Goal: Check status: Check status

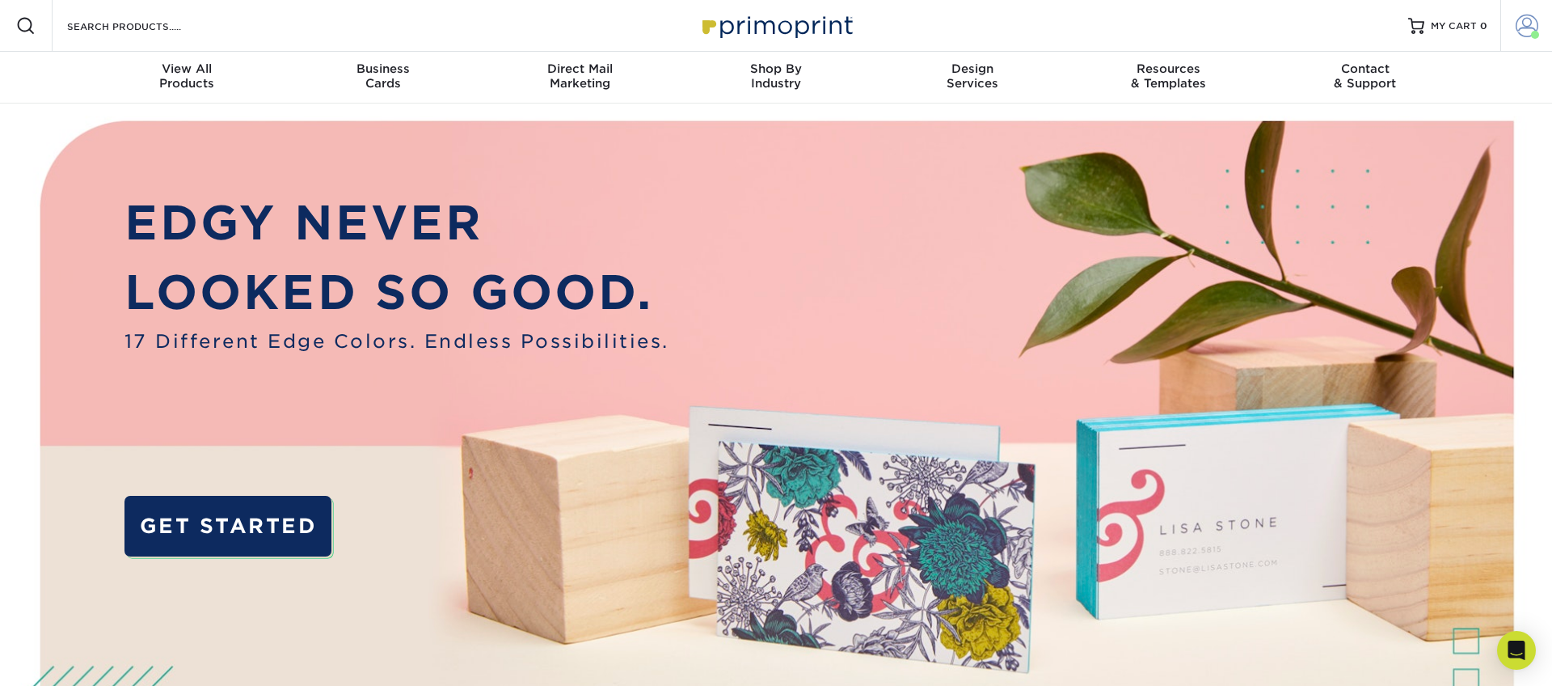
click at [1522, 22] on span at bounding box center [1527, 26] width 23 height 23
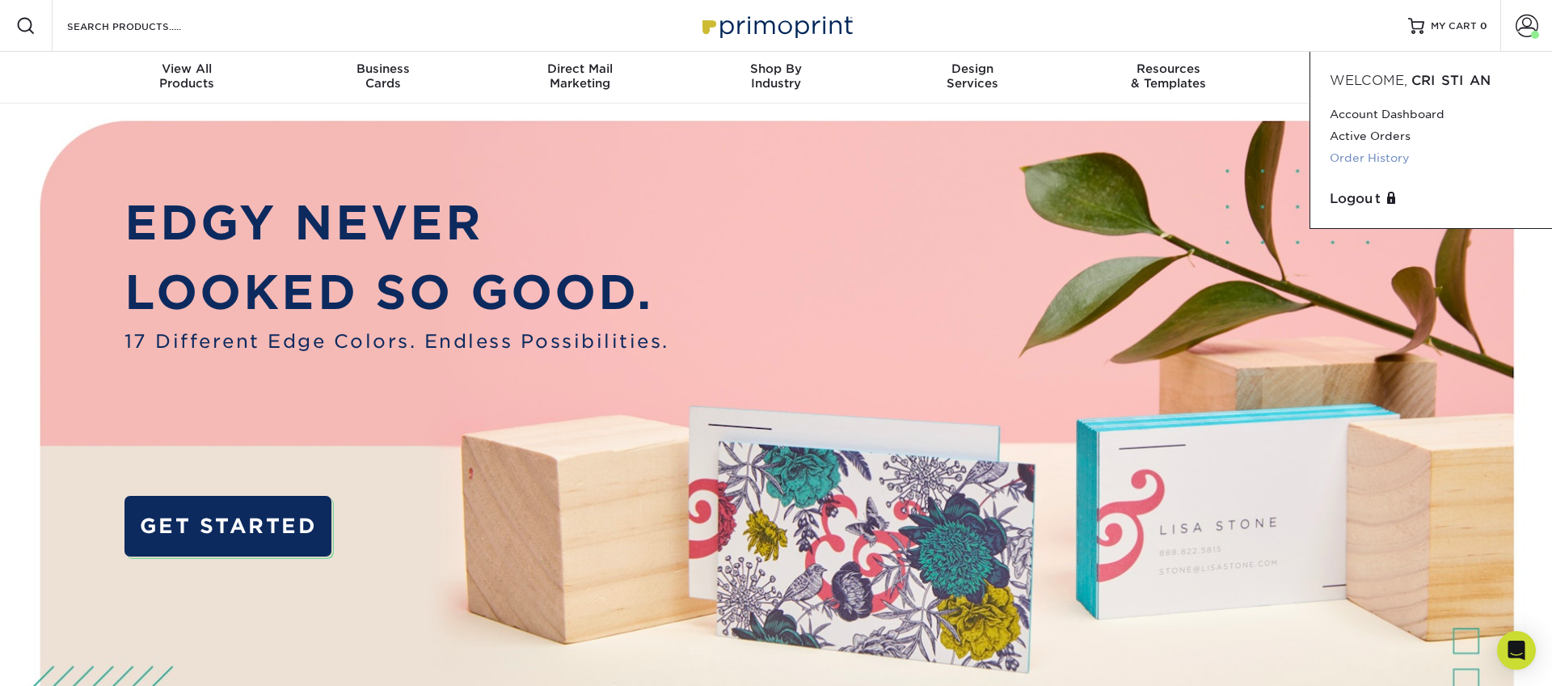
click at [1378, 154] on link "Order History" at bounding box center [1431, 158] width 203 height 22
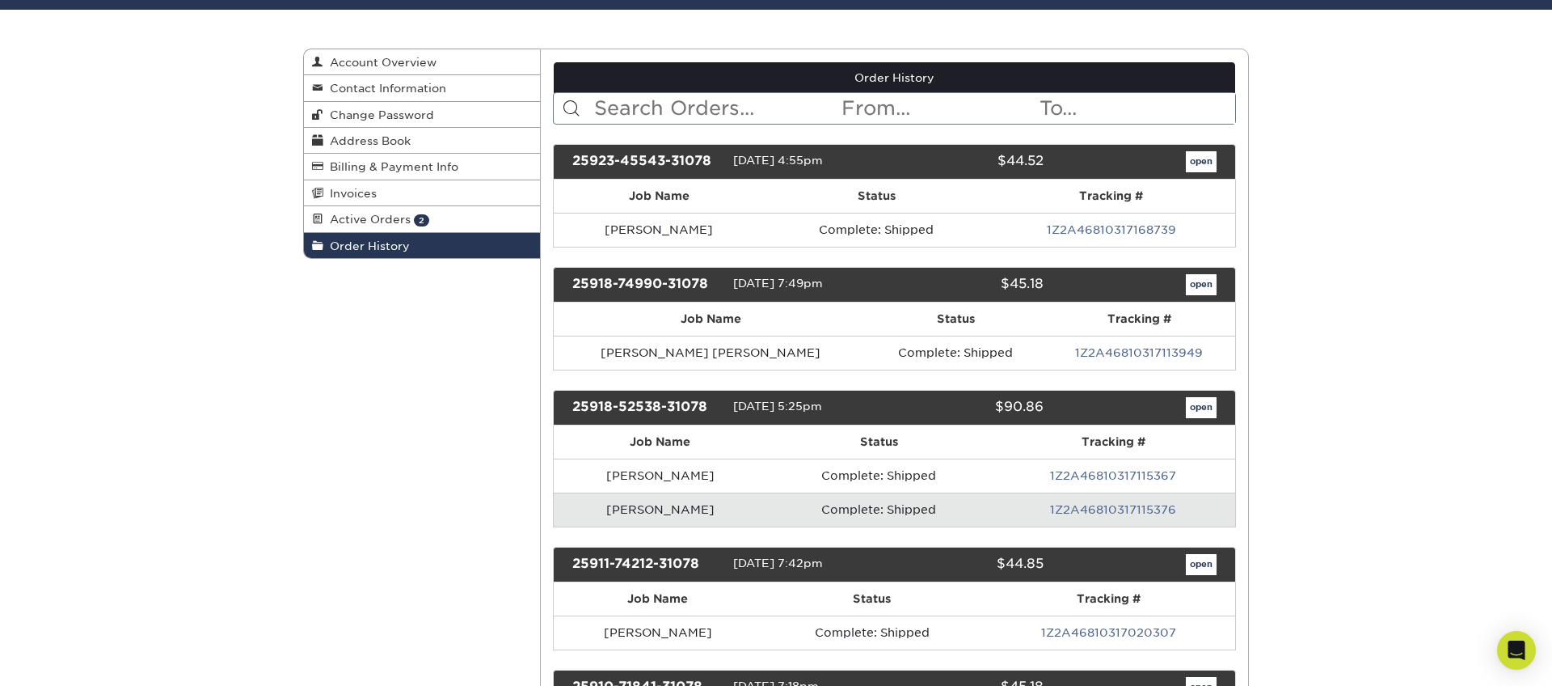
scroll to position [146, 0]
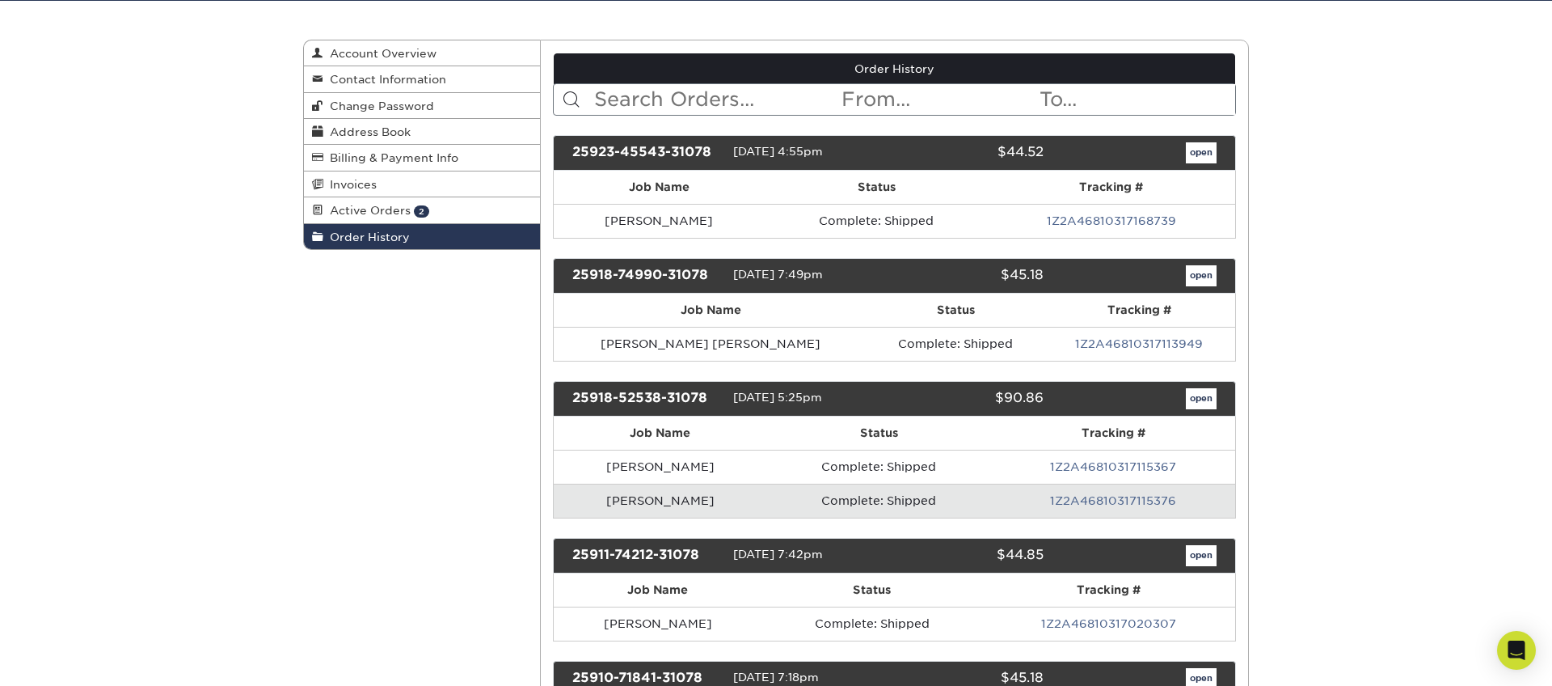
click at [1208, 166] on div "25923-45543-31078 [DATE] 4:55pm $44.52 open" at bounding box center [895, 153] width 684 height 36
click at [1206, 151] on link "open" at bounding box center [1201, 152] width 31 height 21
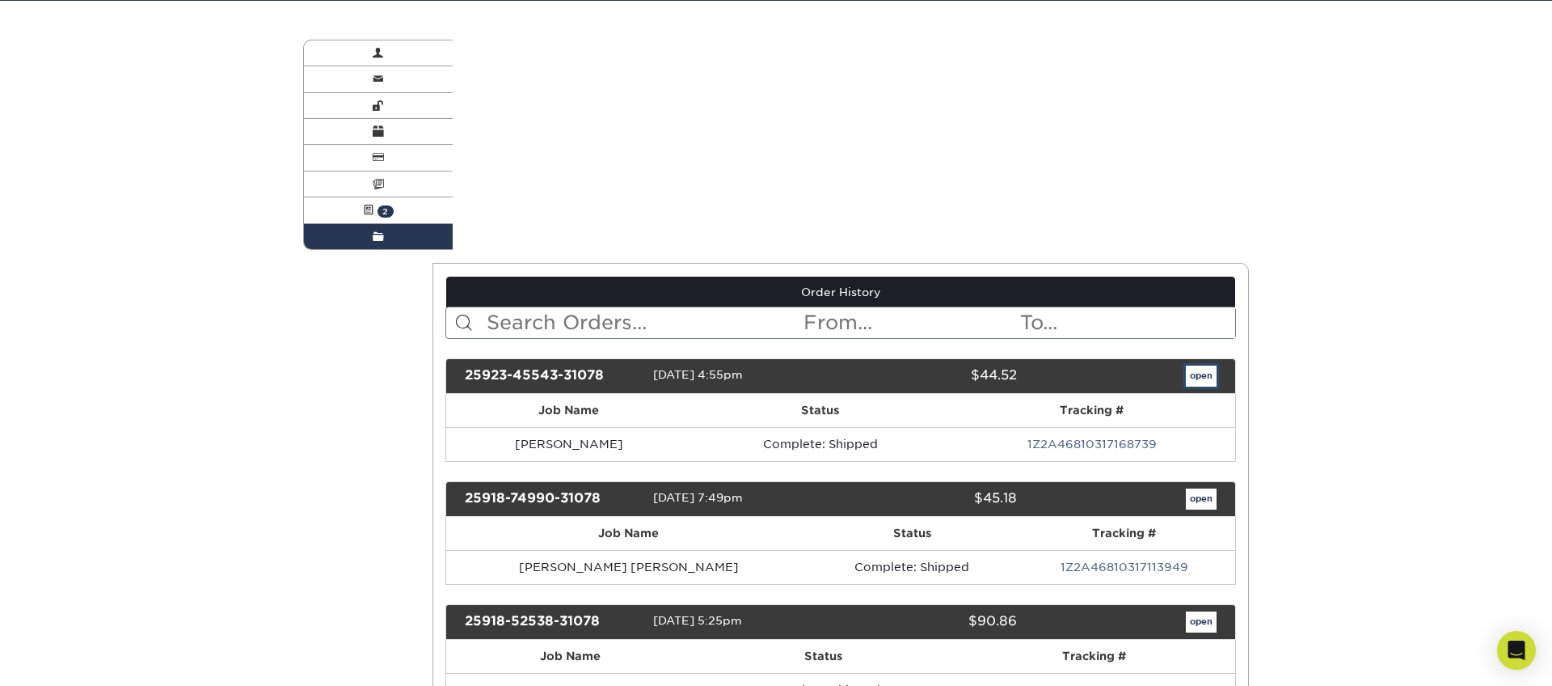
scroll to position [0, 0]
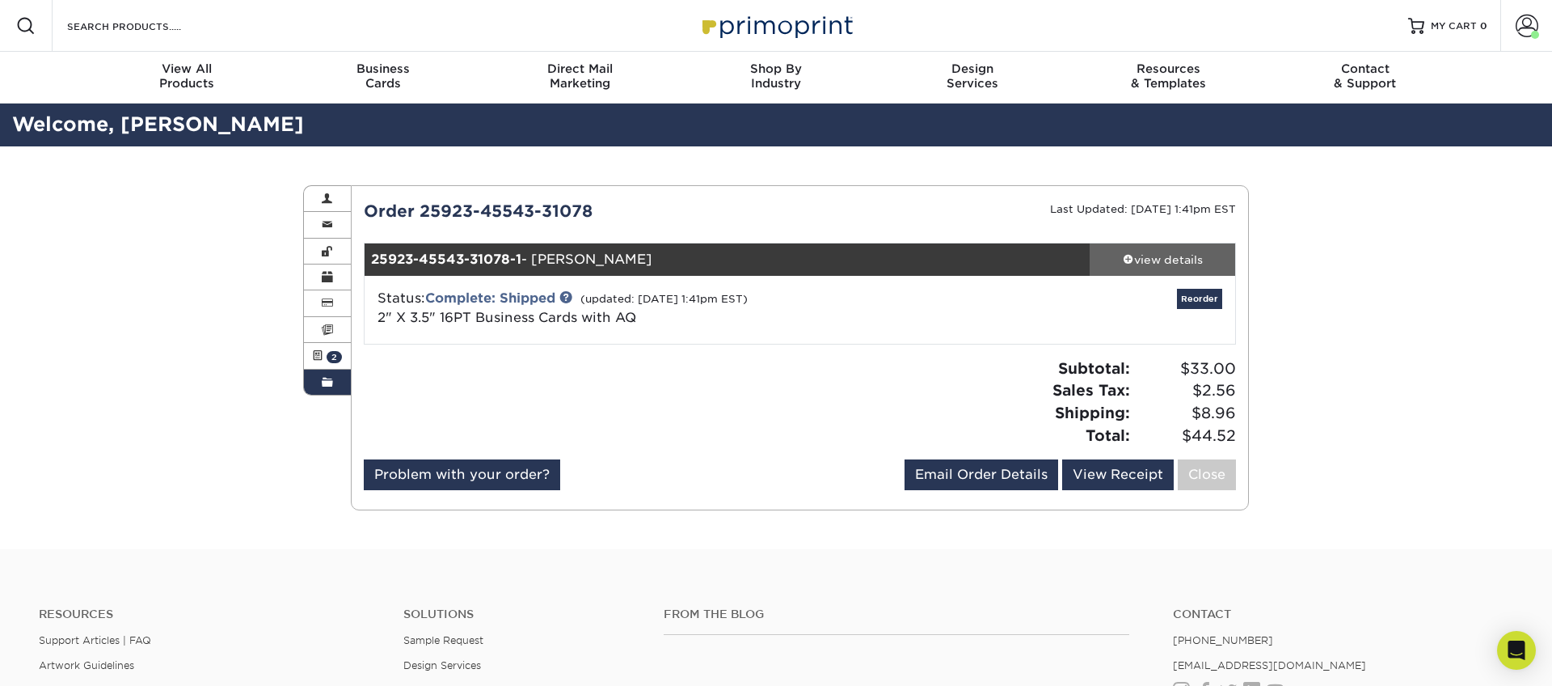
click at [1192, 252] on div "view details" at bounding box center [1163, 259] width 146 height 16
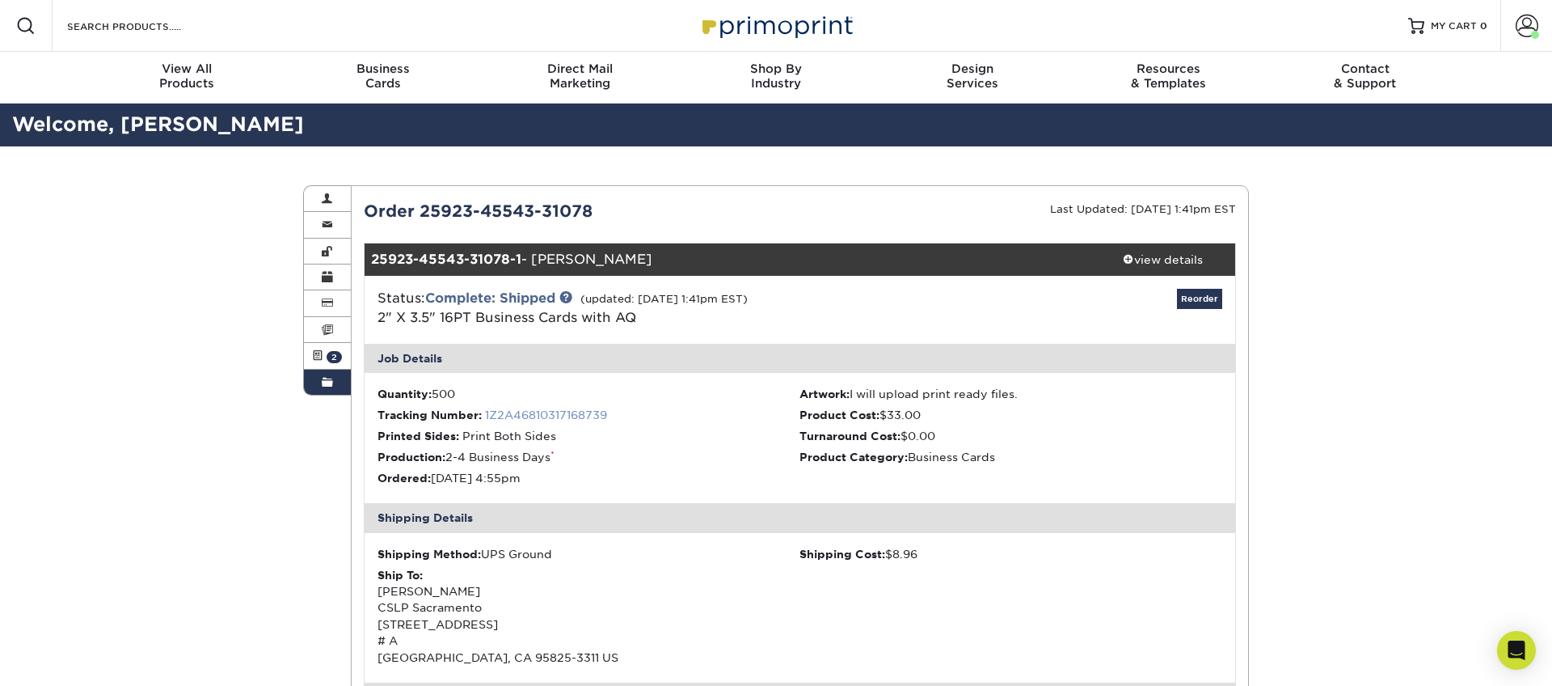
click at [547, 409] on link "1Z2A46810317168739" at bounding box center [546, 414] width 122 height 13
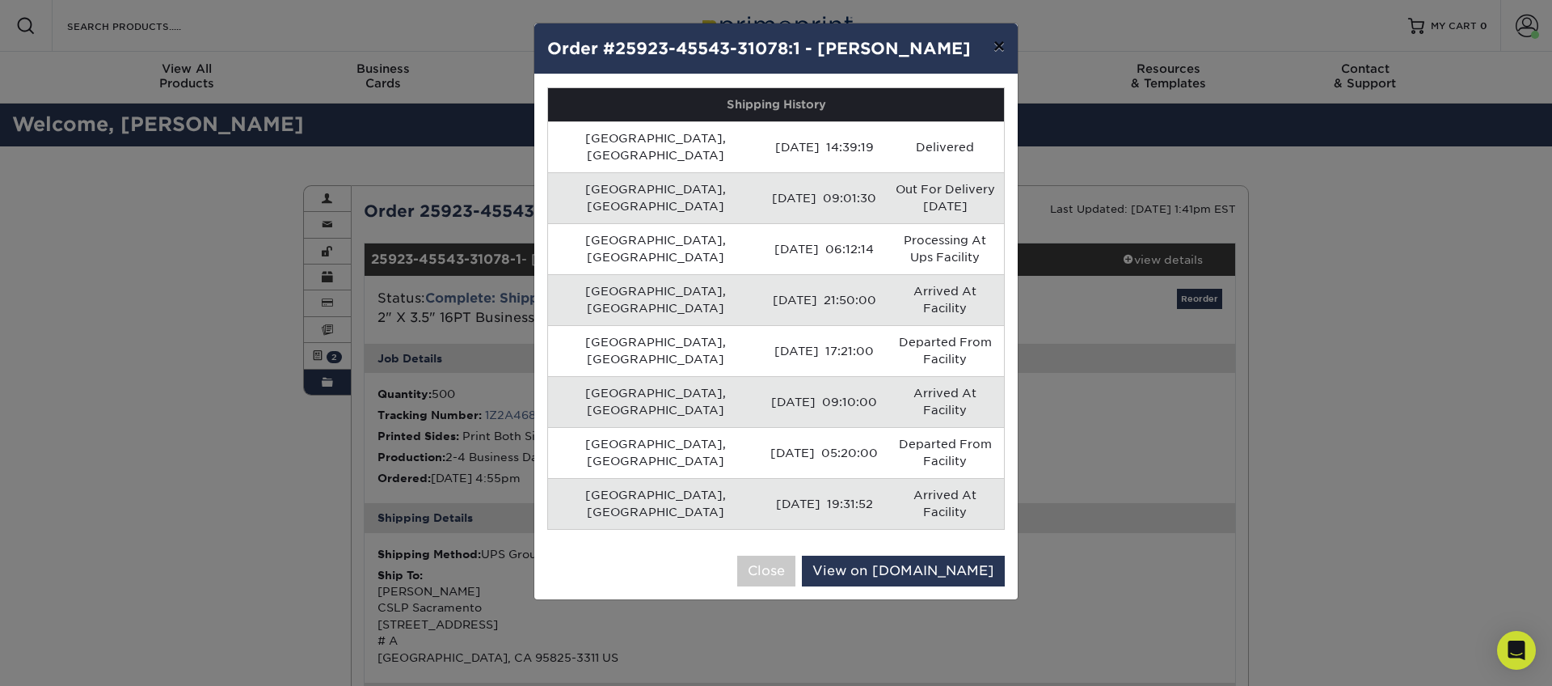
click at [1002, 41] on button "×" at bounding box center [999, 45] width 37 height 45
